Goal: Find specific page/section: Find specific page/section

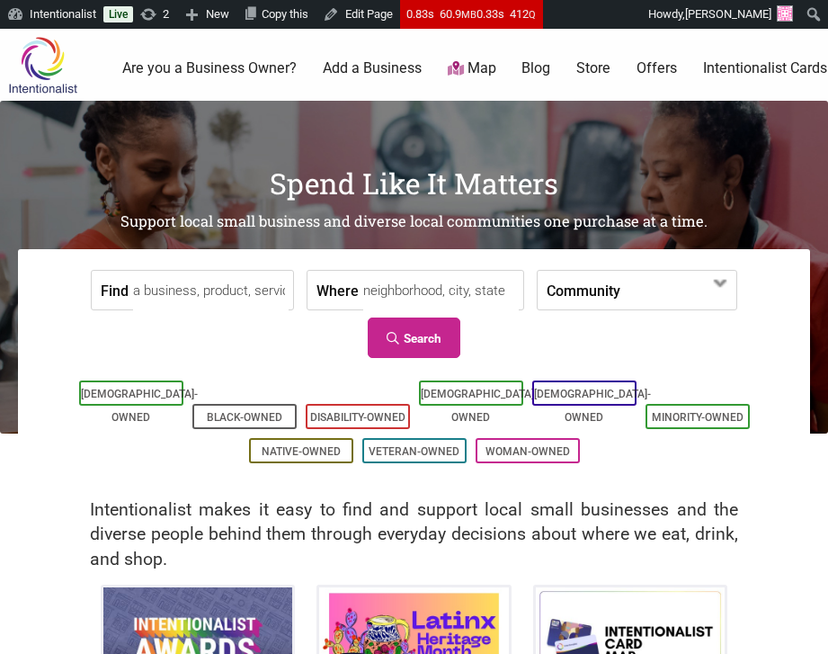
click at [209, 294] on input "Find" at bounding box center [211, 291] width 156 height 40
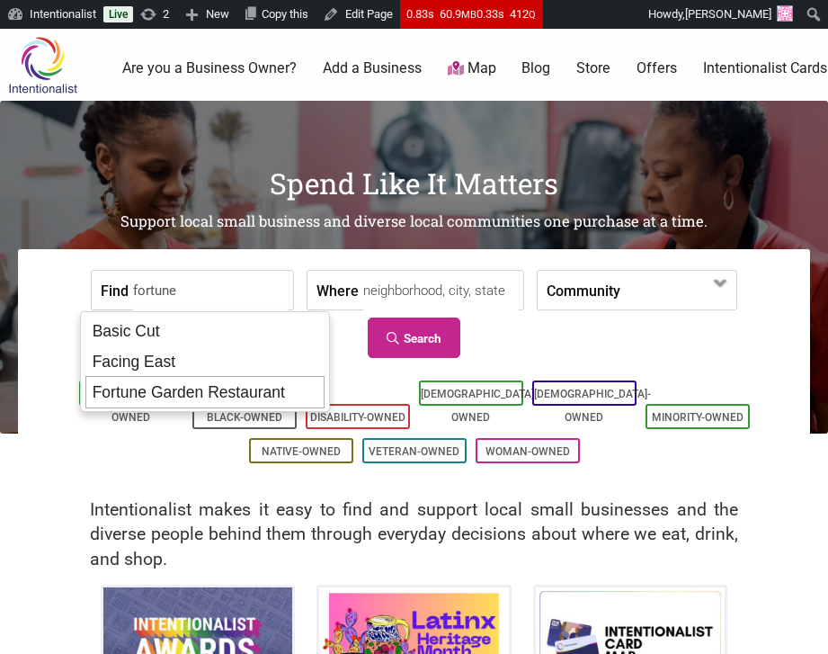
click at [205, 381] on div "Fortune Garden Restaurant" at bounding box center [205, 392] width 240 height 32
type input "Fortune Garden Restaurant"
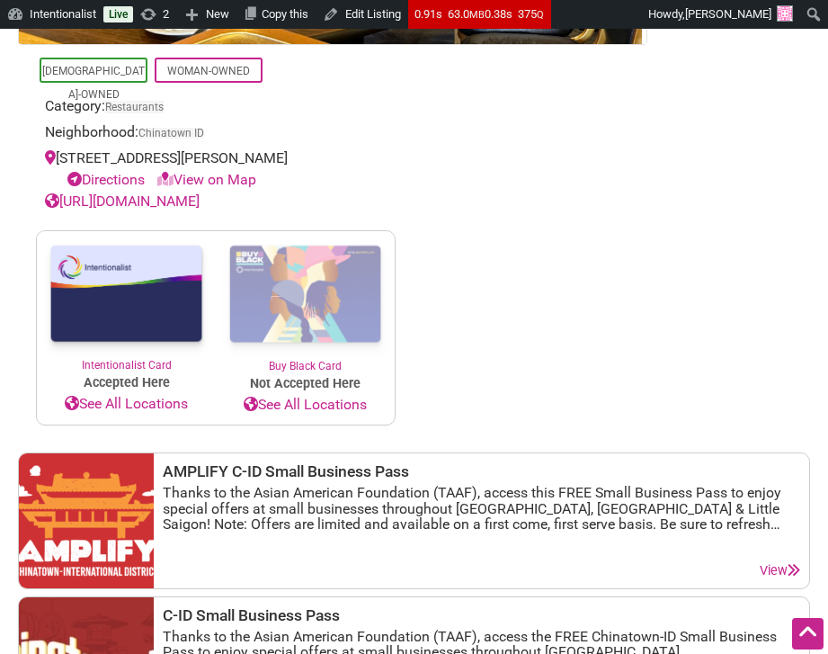
scroll to position [623, 0]
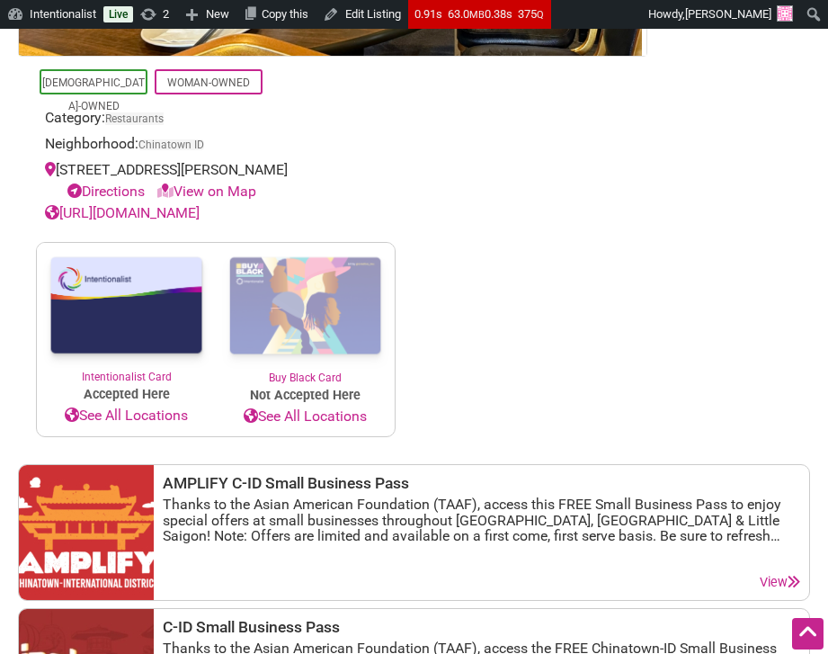
click at [192, 218] on link "https://fortunegardenwa.com" at bounding box center [122, 212] width 155 height 17
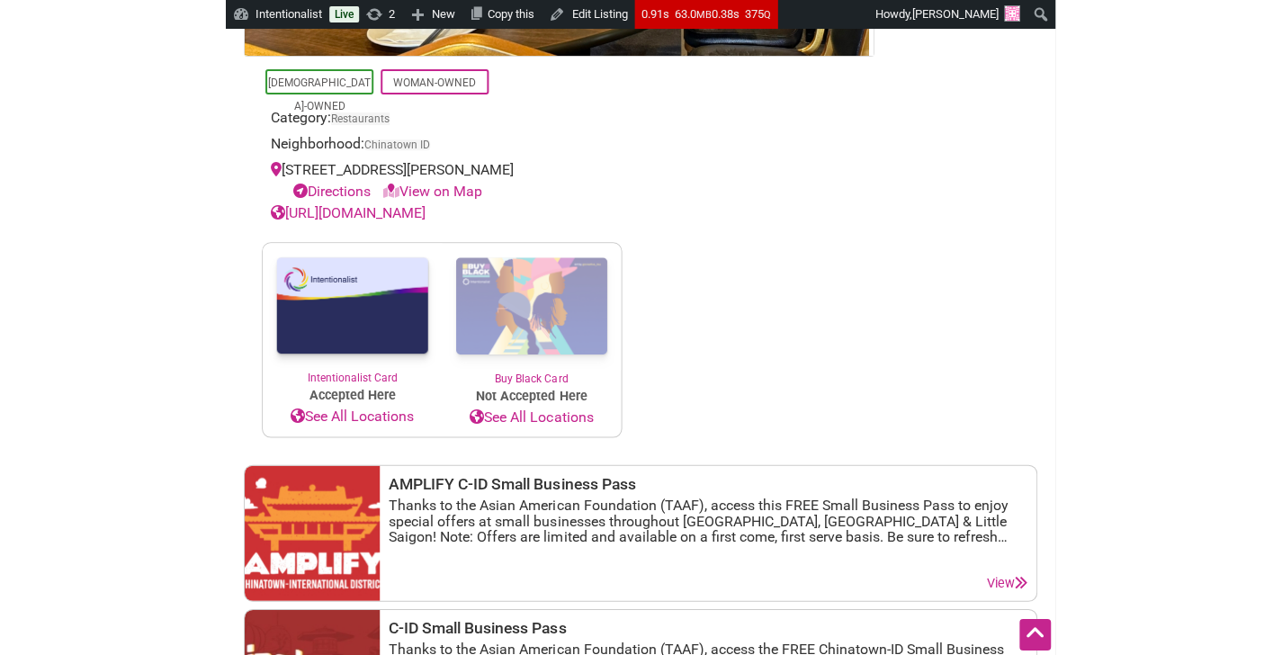
scroll to position [628, 0]
